Goal: Navigation & Orientation: Understand site structure

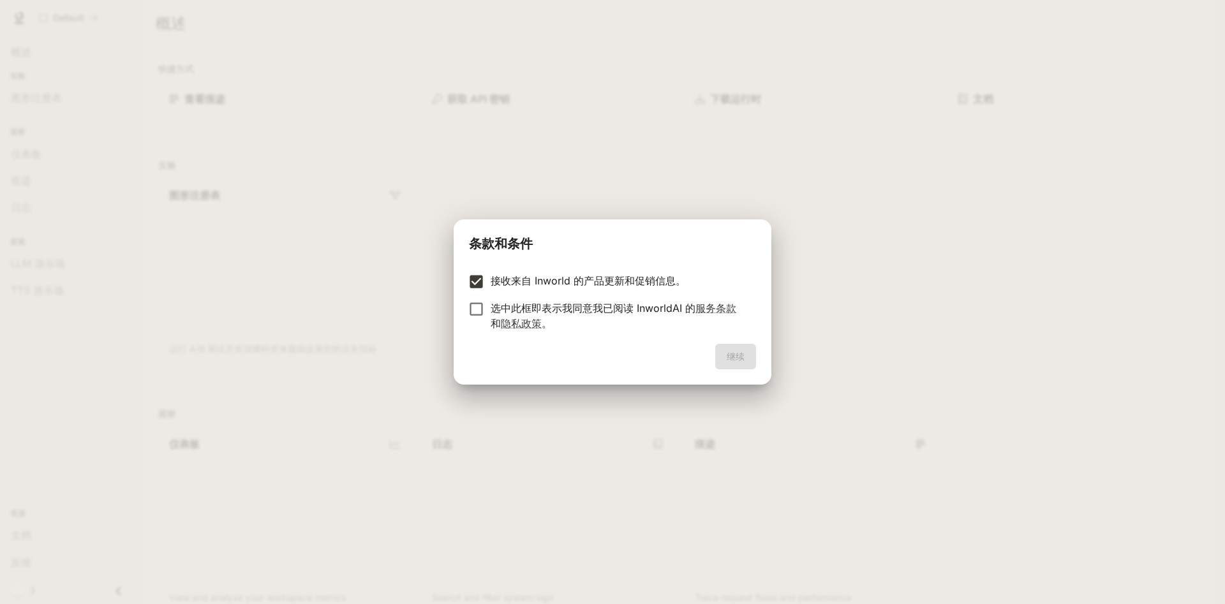
click at [491, 308] on font "选中此框即表示我同意我已阅读 InworldAI 的 服务条款 和 隐私政策 。" at bounding box center [614, 316] width 246 height 28
click at [731, 359] on font "继续" at bounding box center [736, 356] width 18 height 11
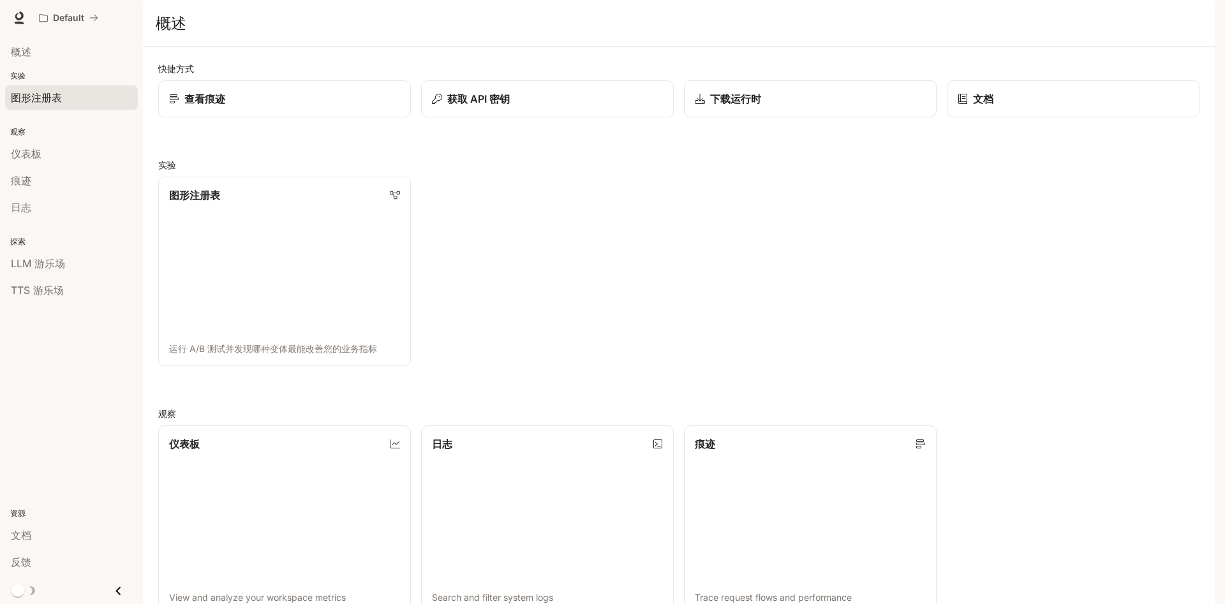
click at [74, 103] on div "图形注册表" at bounding box center [71, 97] width 121 height 15
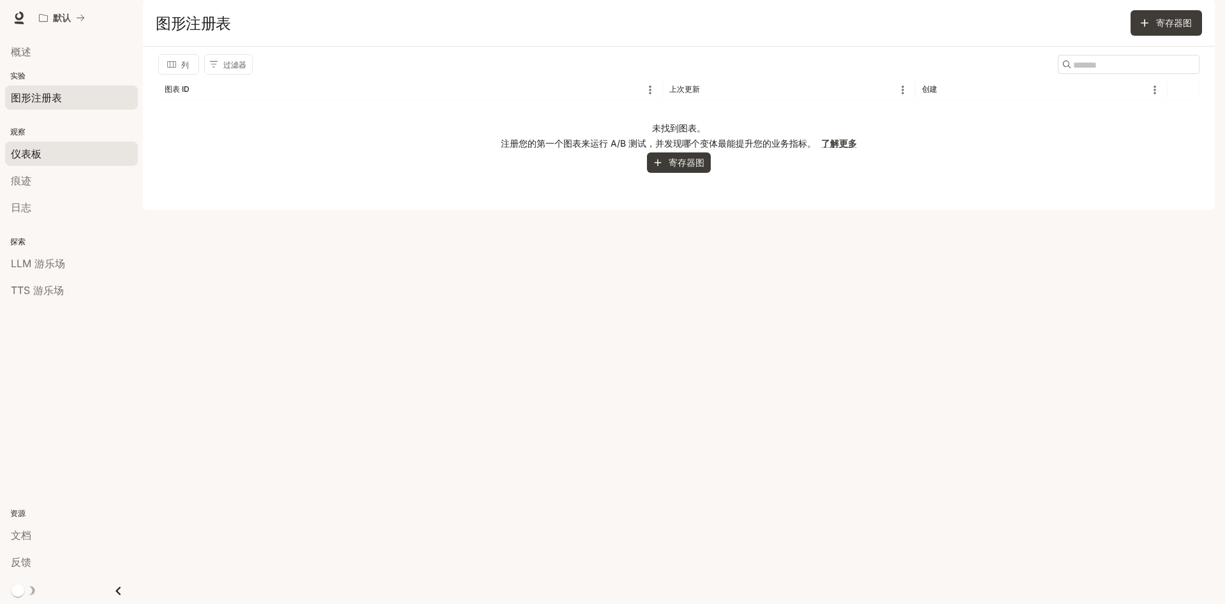
click at [47, 144] on link "仪表板" at bounding box center [71, 154] width 133 height 24
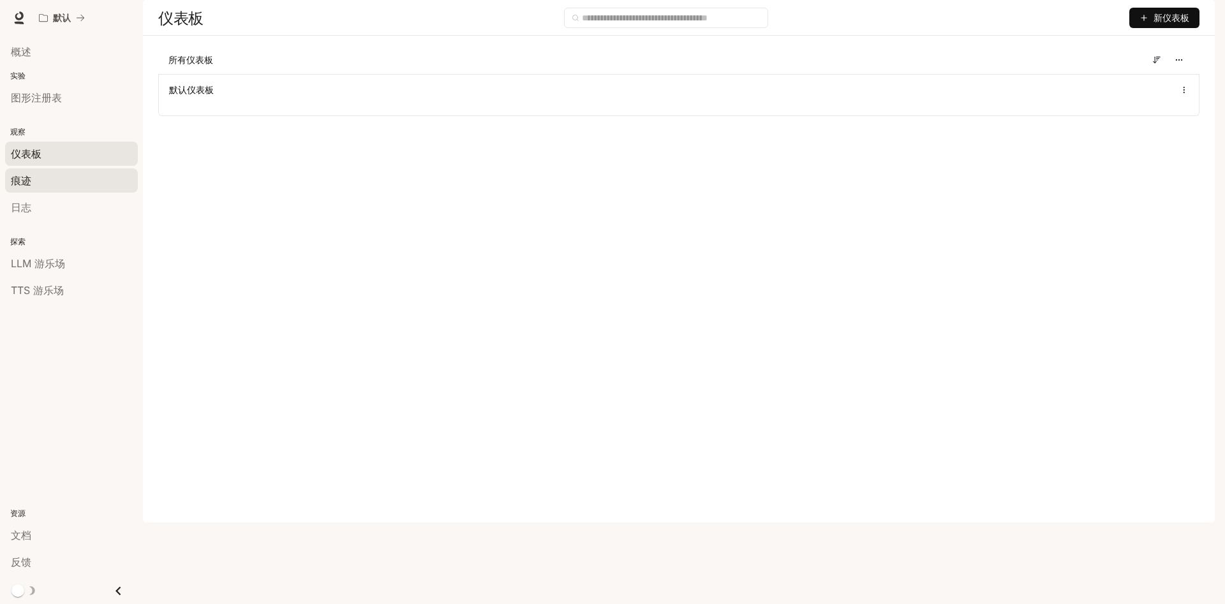
click at [66, 182] on div "痕迹" at bounding box center [71, 180] width 121 height 15
